Goal: Task Accomplishment & Management: Use online tool/utility

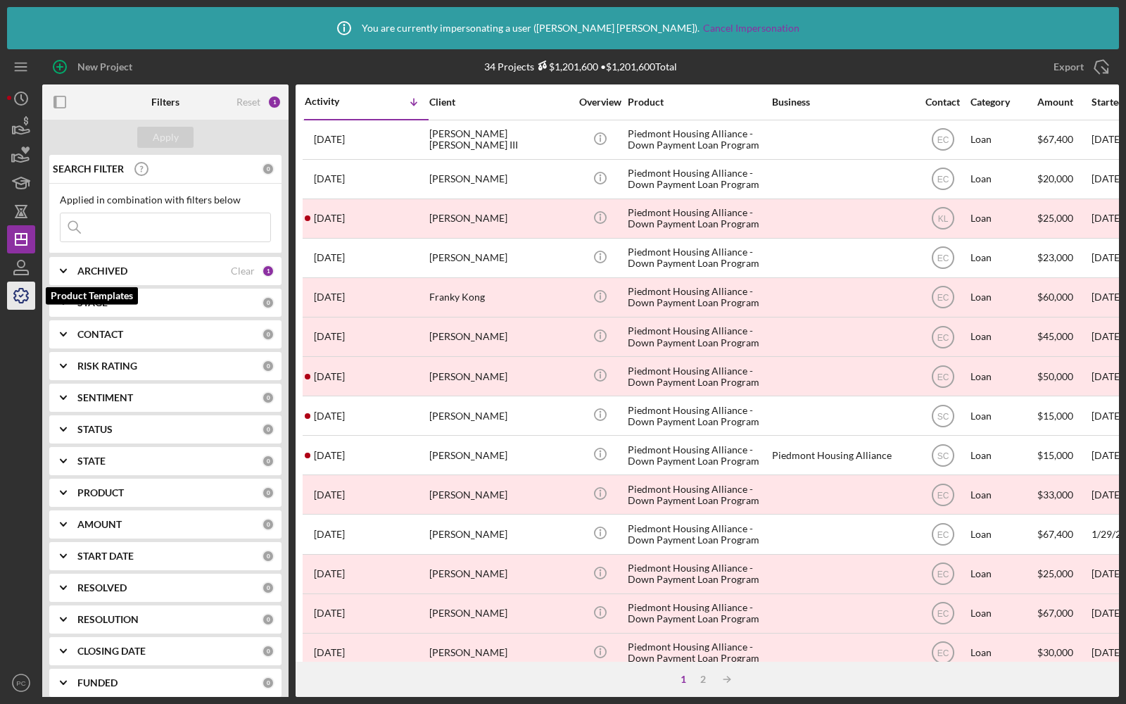
click at [18, 297] on icon "button" at bounding box center [21, 295] width 35 height 35
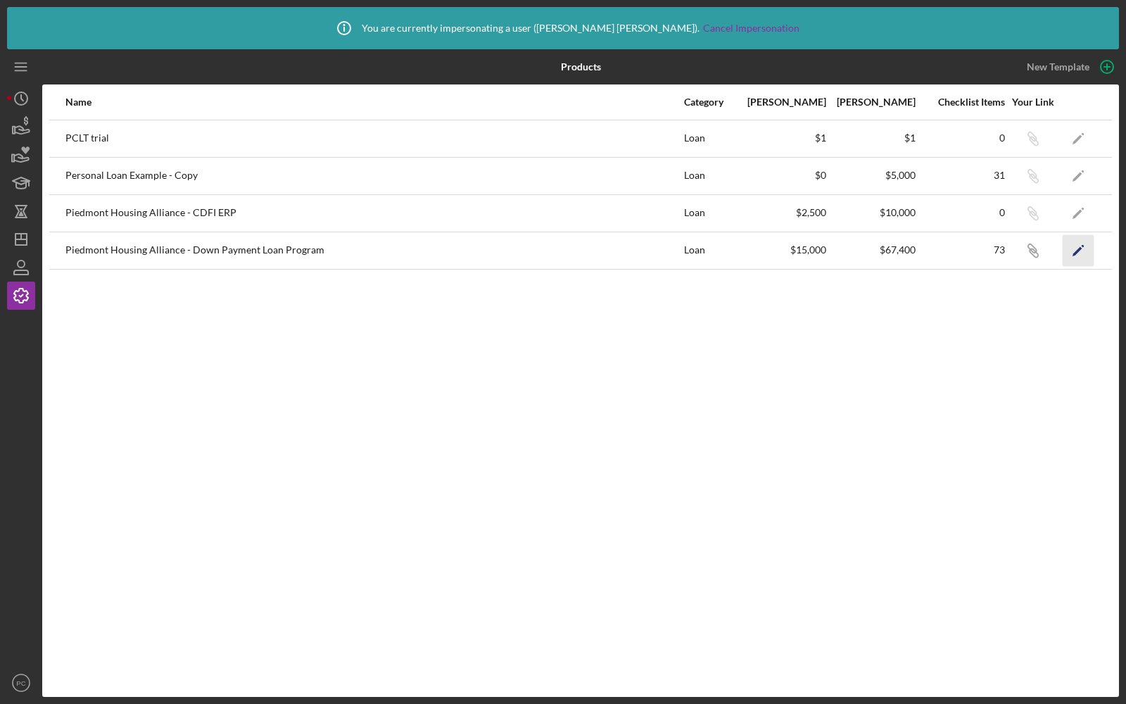
click at [1079, 248] on polygon "button" at bounding box center [1077, 251] width 10 height 10
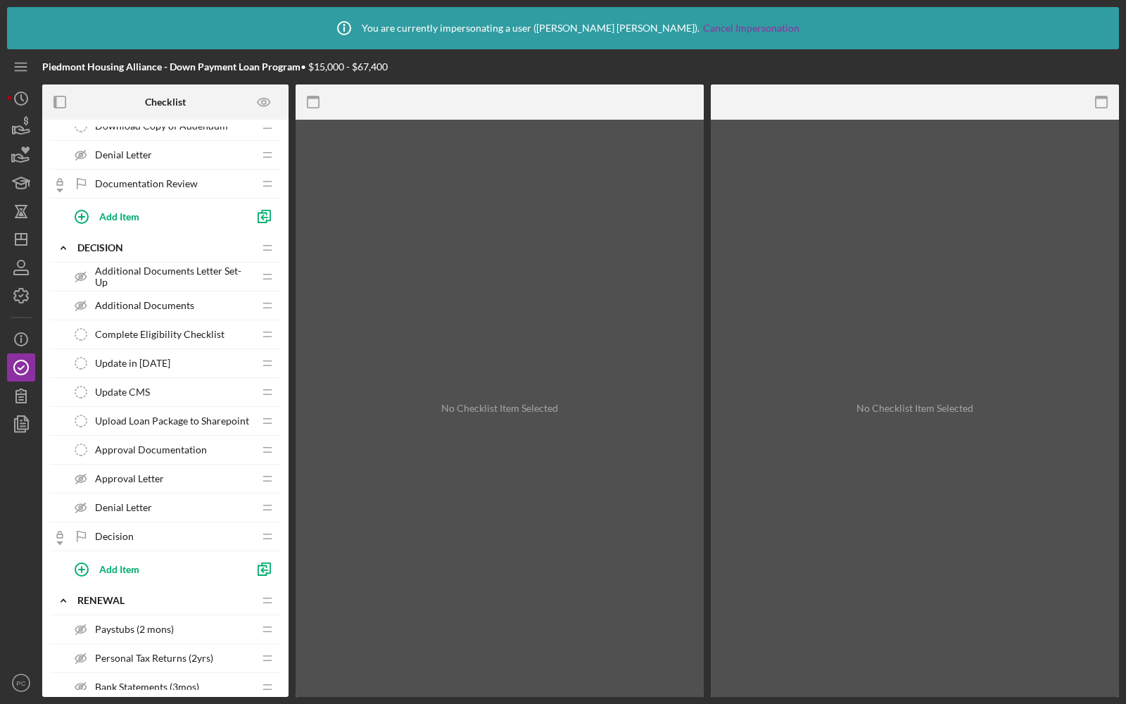
scroll to position [889, 0]
click at [145, 355] on span "Update in [DATE]" at bounding box center [132, 360] width 75 height 11
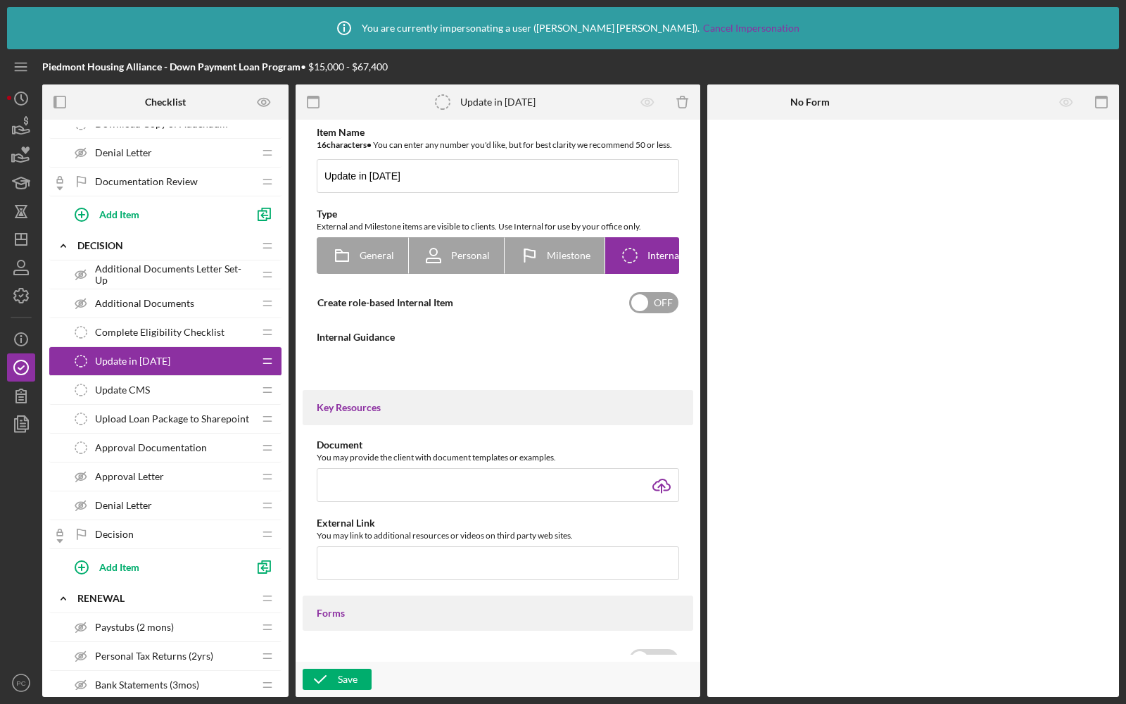
type textarea "<div>Hey Counselor!&nbsp;&nbsp;</div> <div>&nbsp;</div> <div>Please update the …"
